Goal: Information Seeking & Learning: Check status

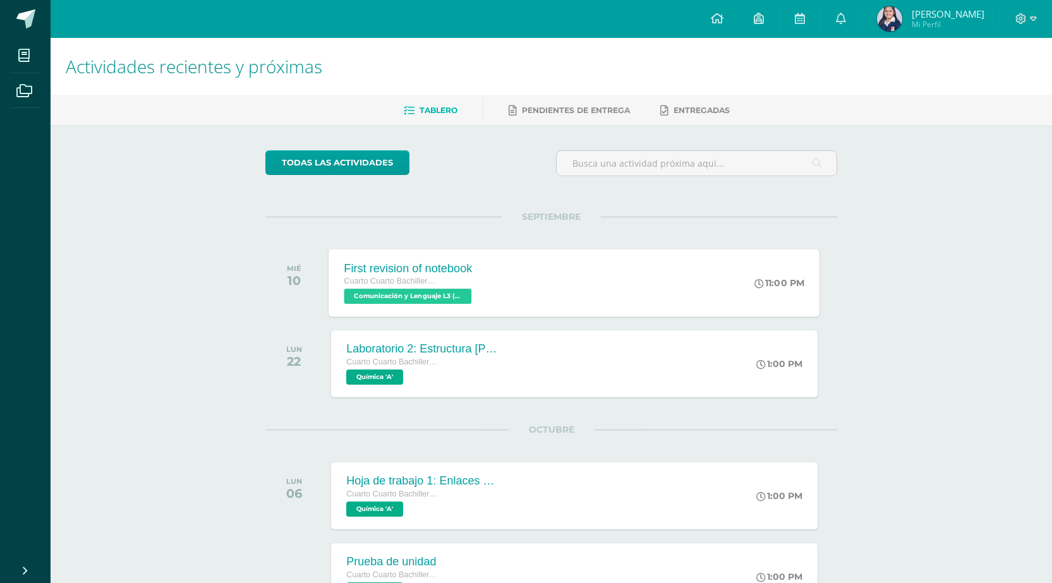
click at [735, 284] on div "First revision of notebook Cuarto Cuarto Bachillerato en Ciencias y Letras con …" at bounding box center [574, 283] width 491 height 68
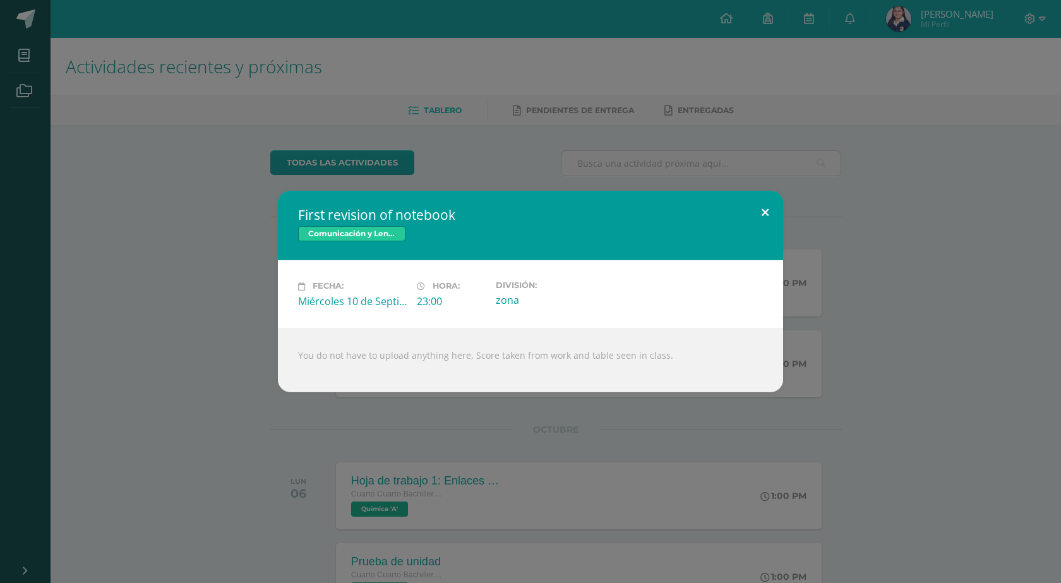
click at [775, 214] on button at bounding box center [765, 212] width 36 height 43
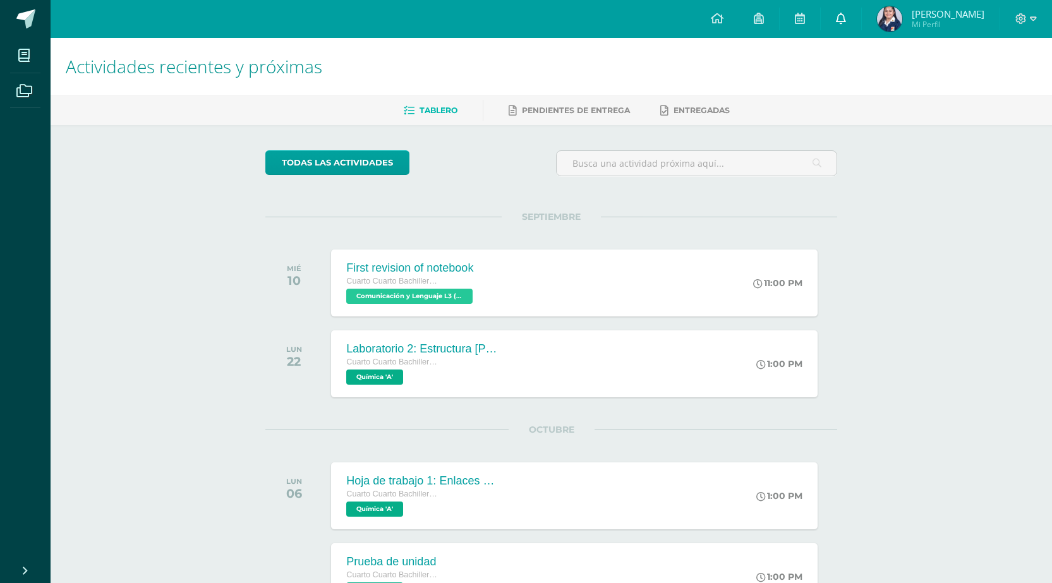
click at [855, 26] on link at bounding box center [841, 19] width 40 height 38
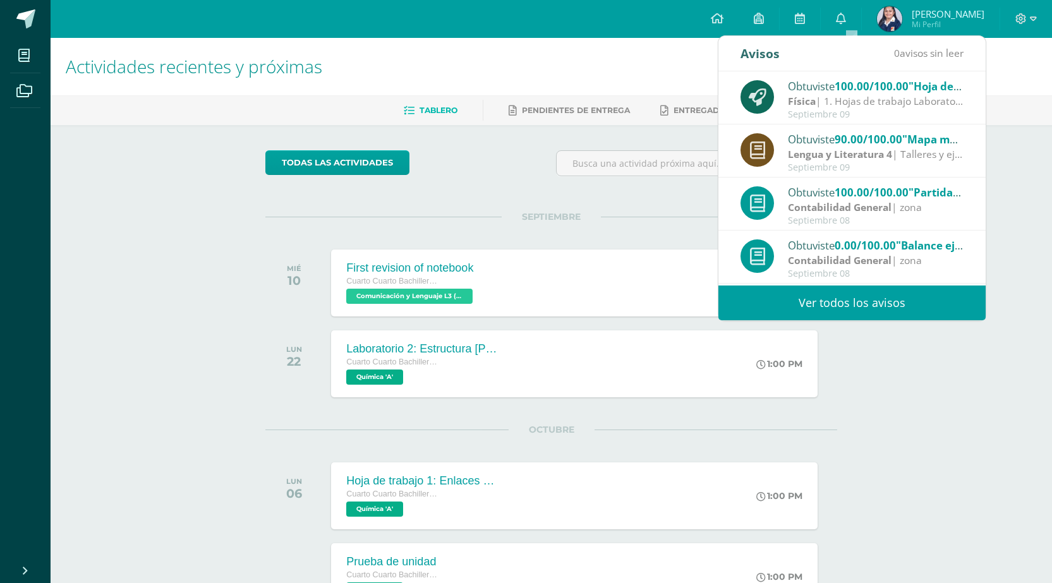
click at [959, 470] on div "Actividades recientes y próximas Tablero Pendientes de entrega Entregadas todas…" at bounding box center [551, 470] width 1001 height 865
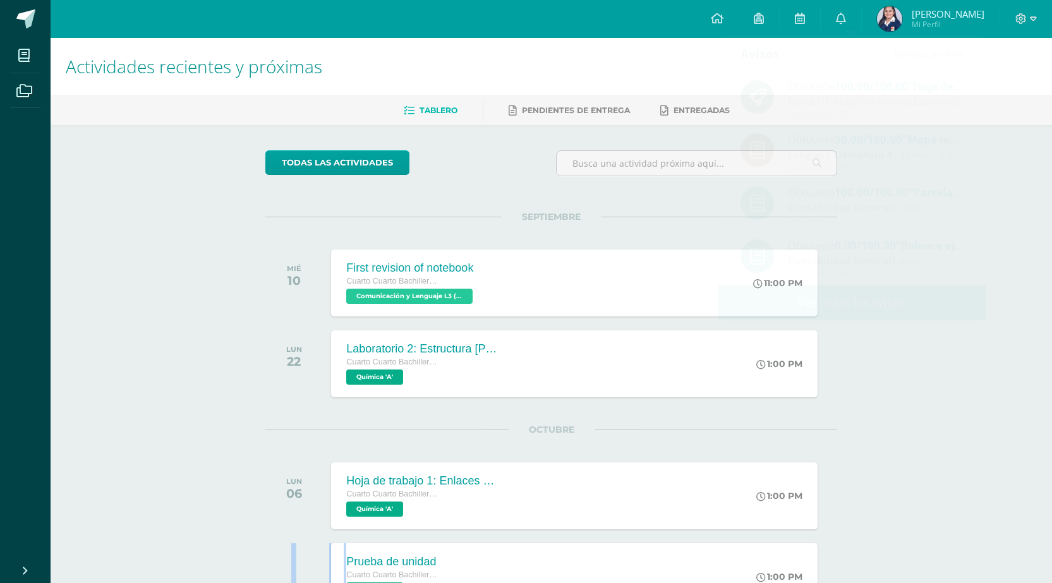
click at [959, 470] on div "Actividades recientes y próximas Tablero Pendientes de entrega Entregadas todas…" at bounding box center [551, 470] width 1001 height 865
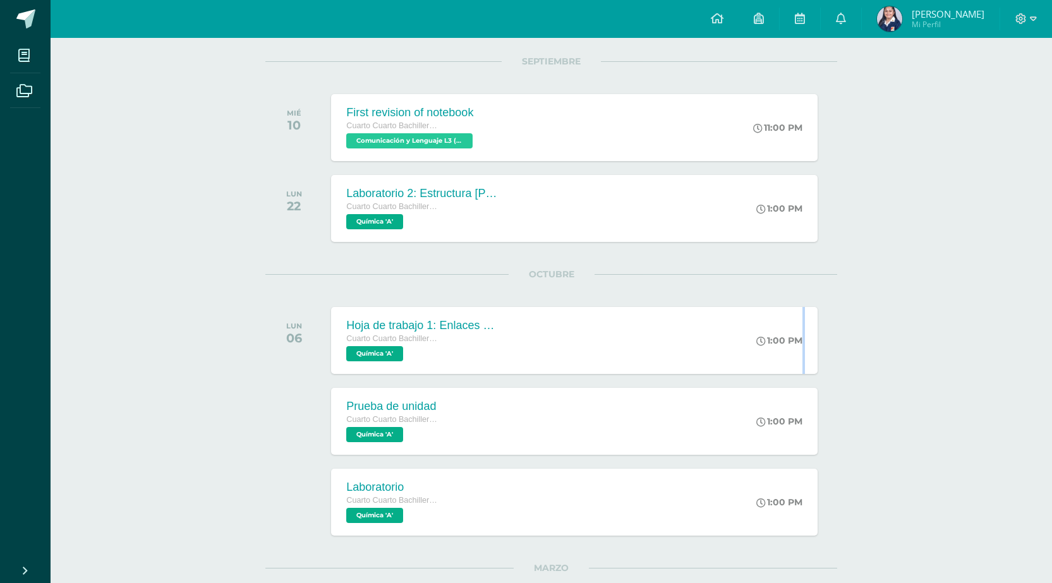
scroll to position [190, 0]
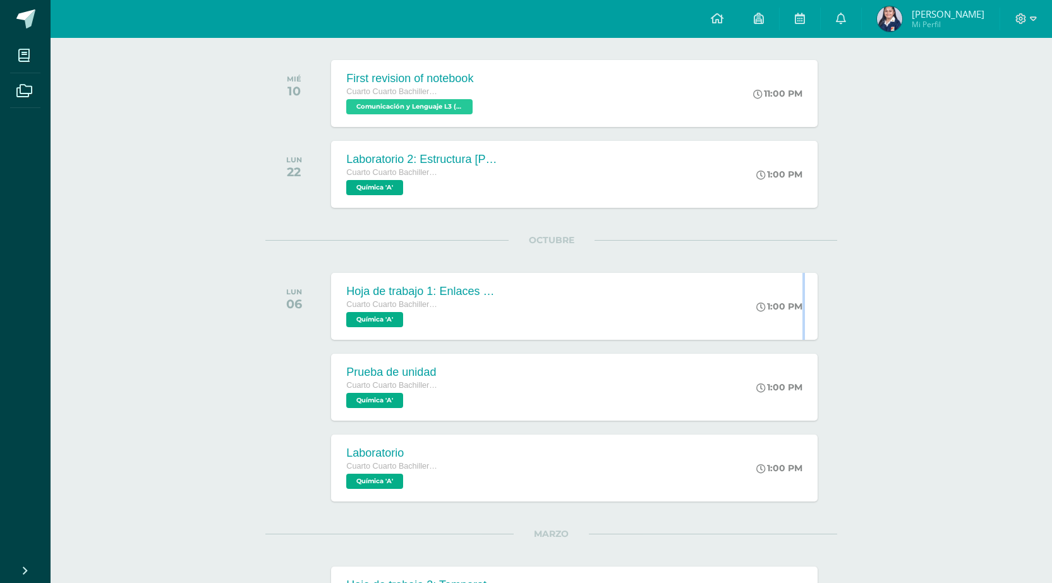
click at [996, 272] on div "Actividades recientes y próximas Tablero Pendientes de entrega Entregadas todas…" at bounding box center [551, 280] width 1001 height 865
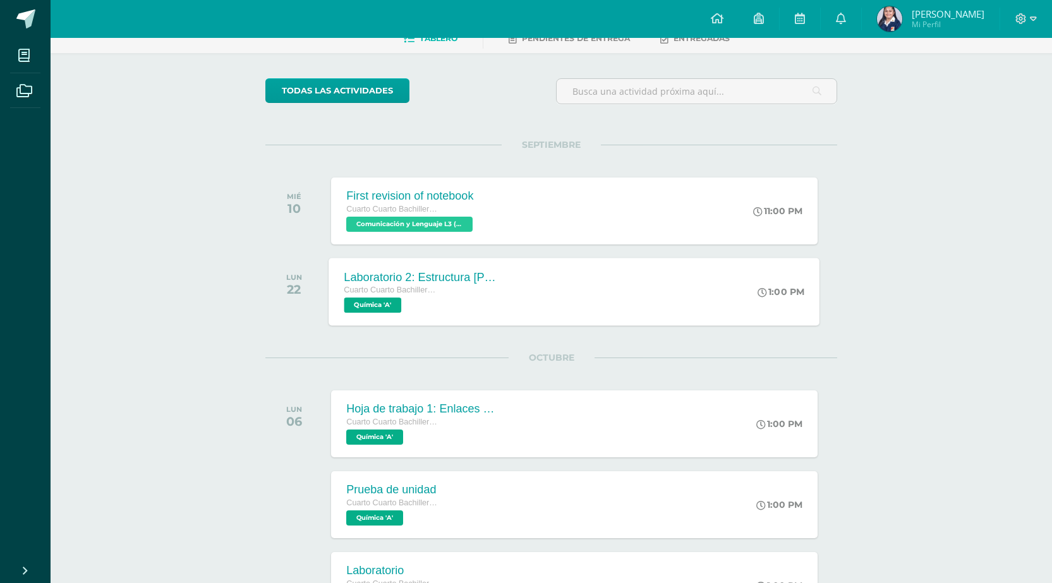
scroll to position [63, 0]
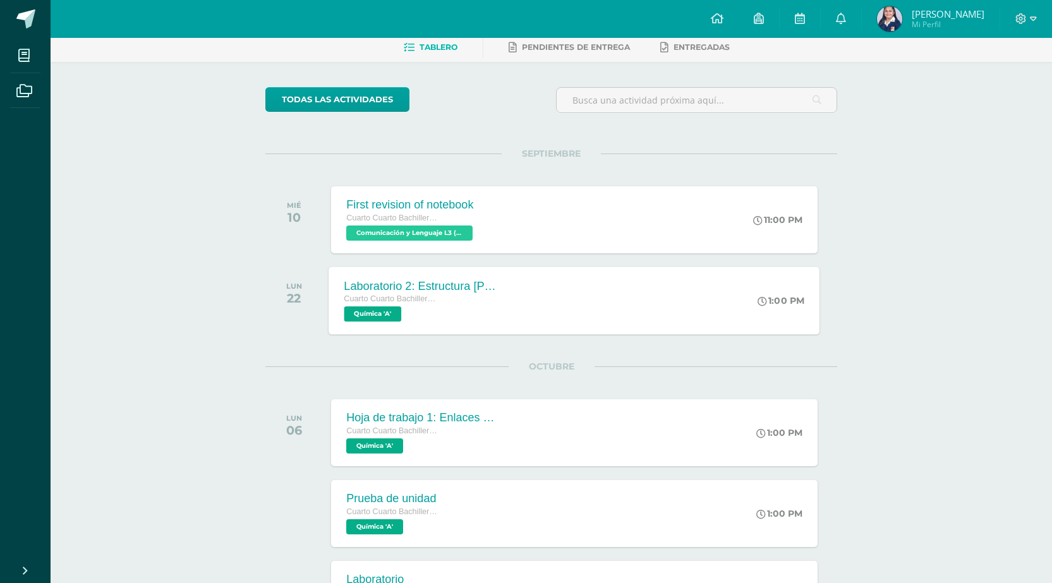
click at [586, 301] on div "Laboratorio 2: Estructura de Lewis Cuarto Cuarto Bachillerato en Ciencias y Let…" at bounding box center [574, 301] width 491 height 68
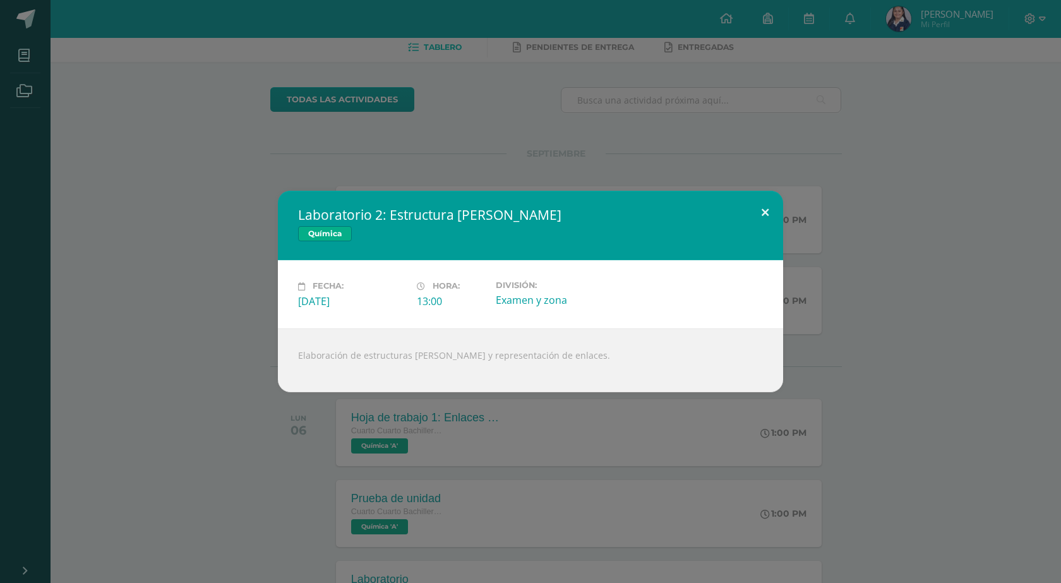
click at [759, 208] on button at bounding box center [765, 212] width 36 height 43
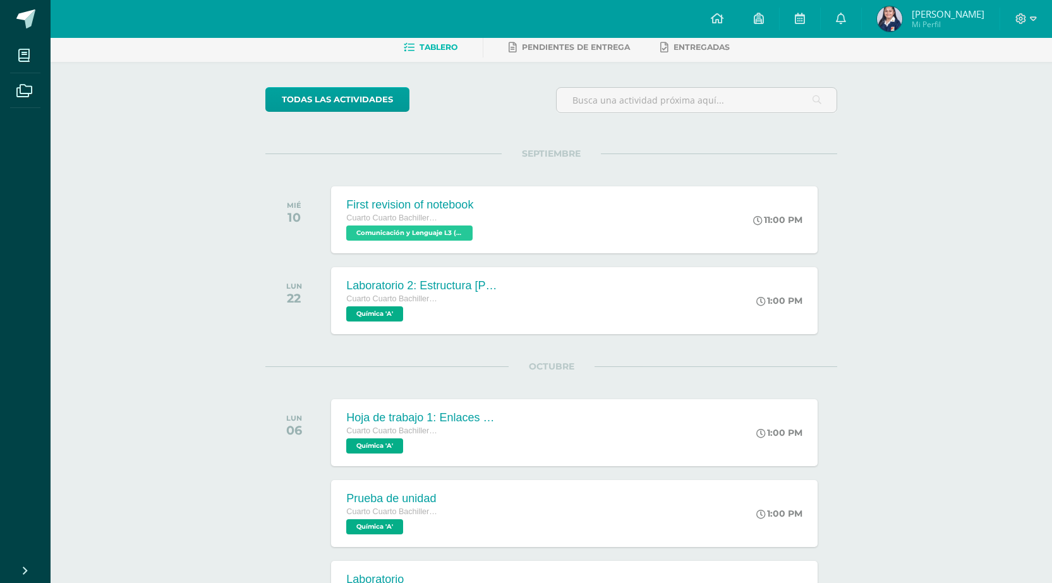
click at [931, 35] on link "Sara Elizabeth Mi Perfil" at bounding box center [931, 19] width 138 height 38
click at [934, 33] on link "Sara Elizabeth Mi Perfil" at bounding box center [931, 19] width 138 height 38
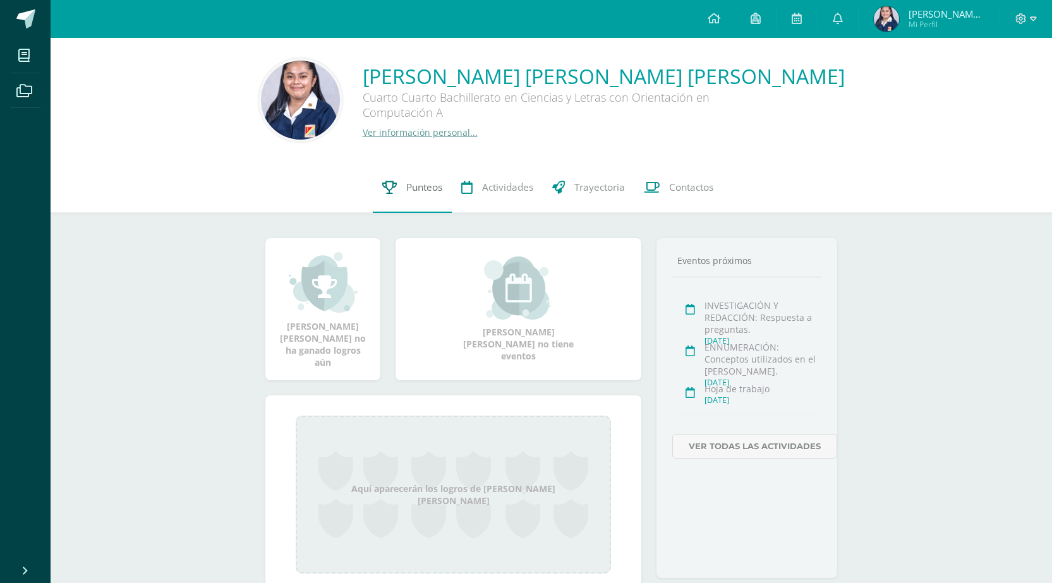
click at [412, 192] on span "Punteos" at bounding box center [424, 187] width 36 height 13
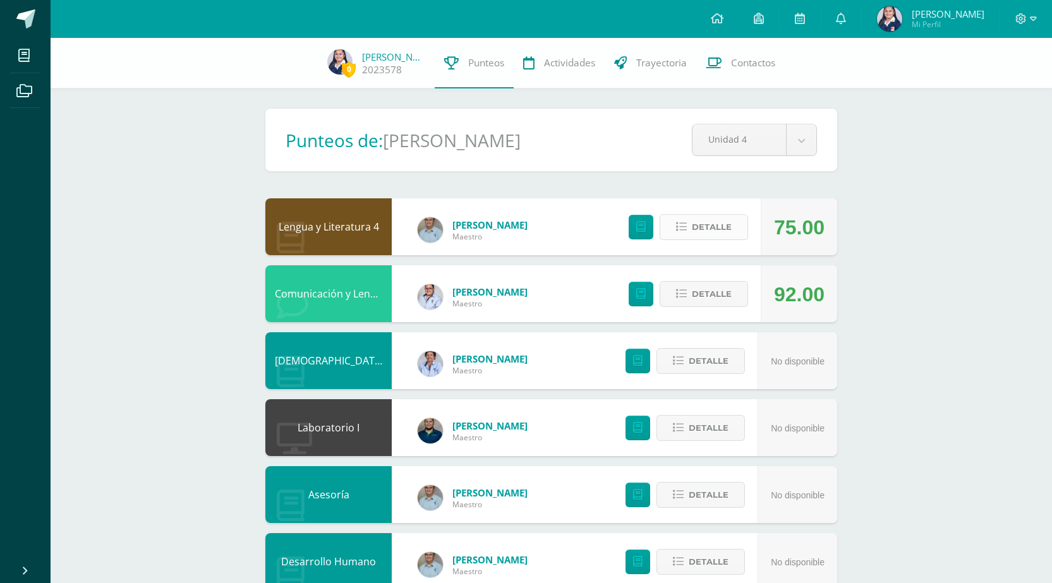
click at [697, 239] on span "Detalle" at bounding box center [712, 226] width 40 height 23
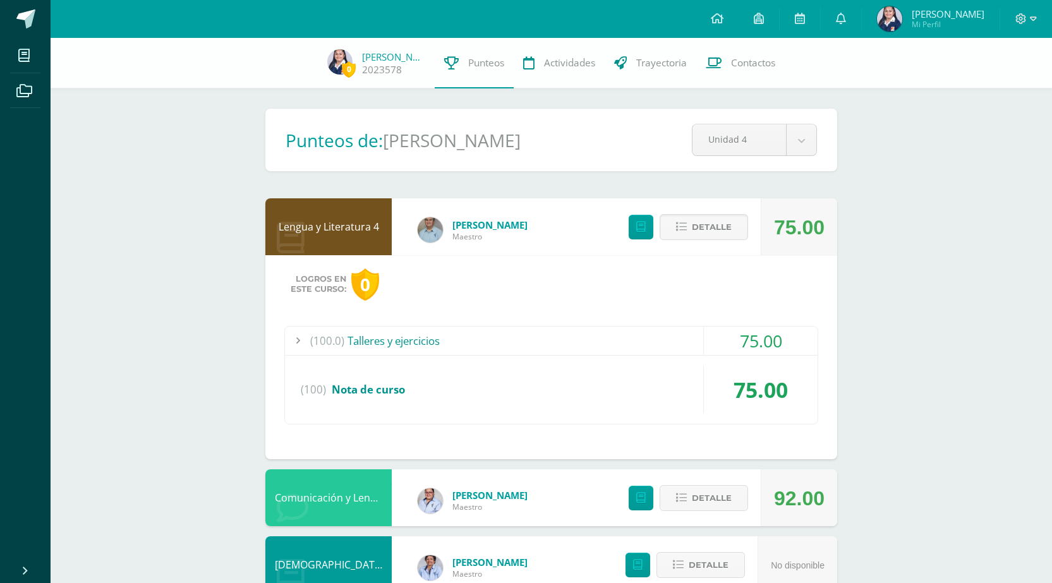
click at [691, 331] on div "(100.0) Talleres y ejercicios" at bounding box center [551, 341] width 533 height 28
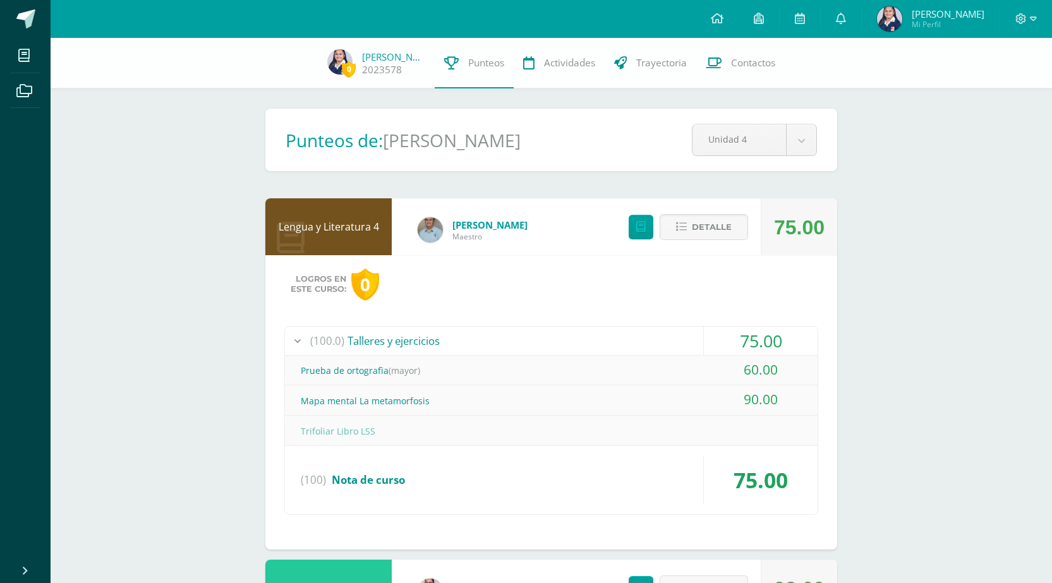
click at [696, 332] on div "(100.0) Talleres y ejercicios" at bounding box center [551, 341] width 533 height 28
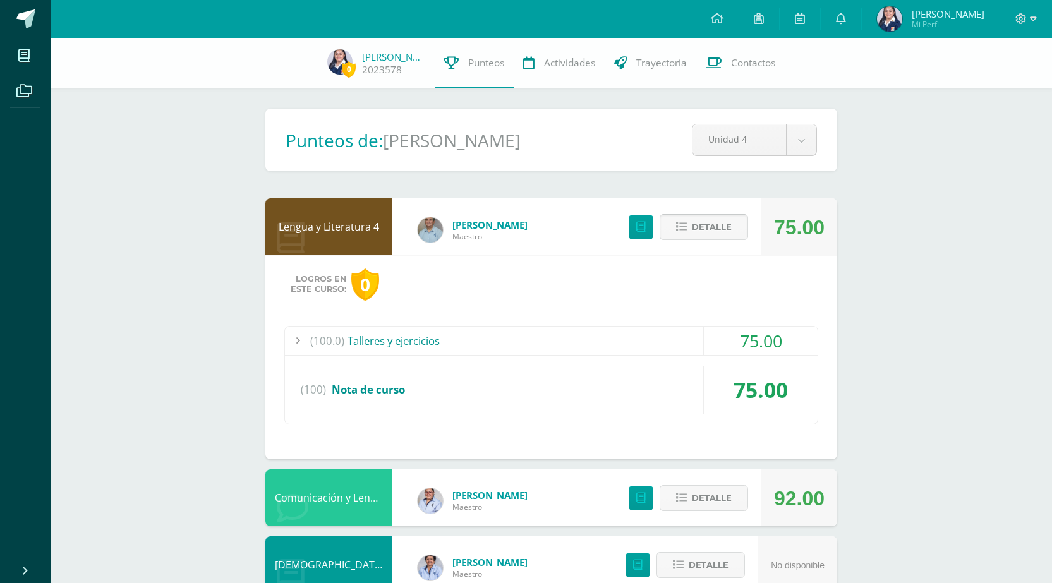
click at [718, 220] on span "Detalle" at bounding box center [712, 226] width 40 height 23
